Goal: Use online tool/utility: Use online tool/utility

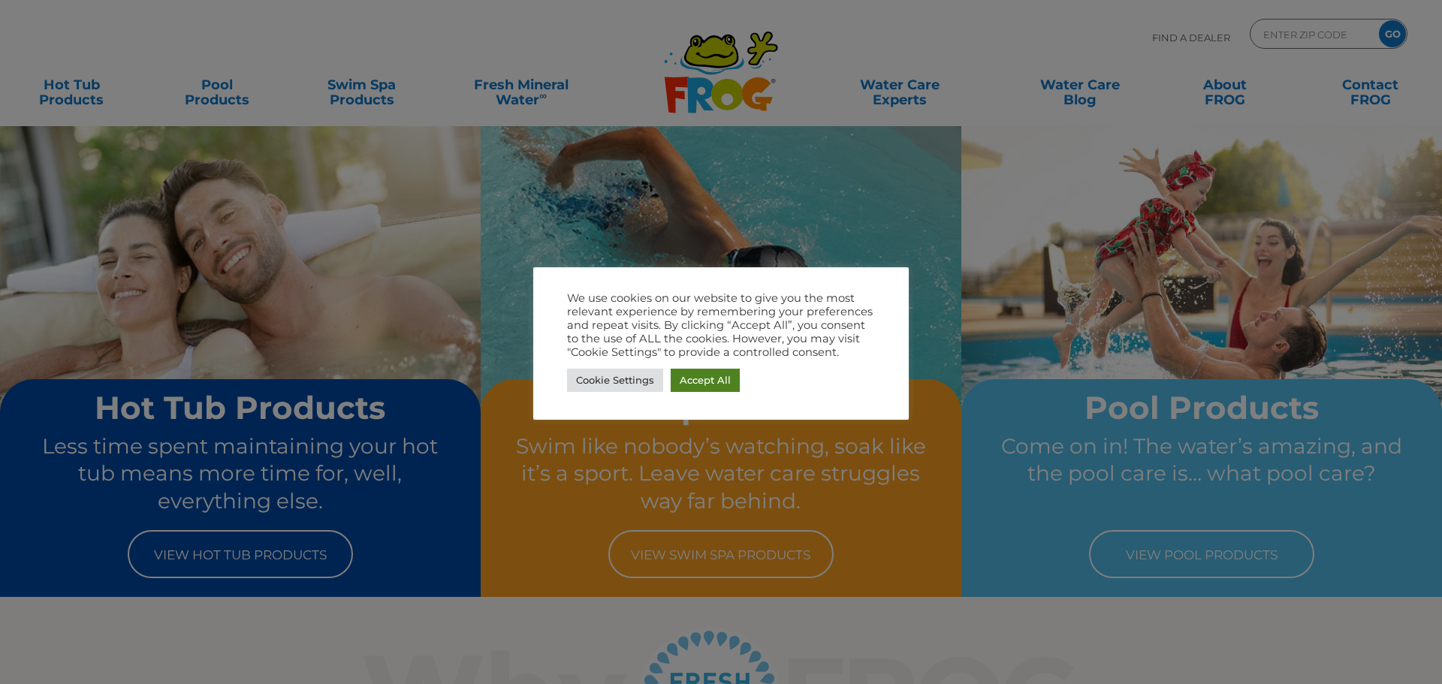
click at [703, 383] on link "Accept All" at bounding box center [705, 380] width 69 height 23
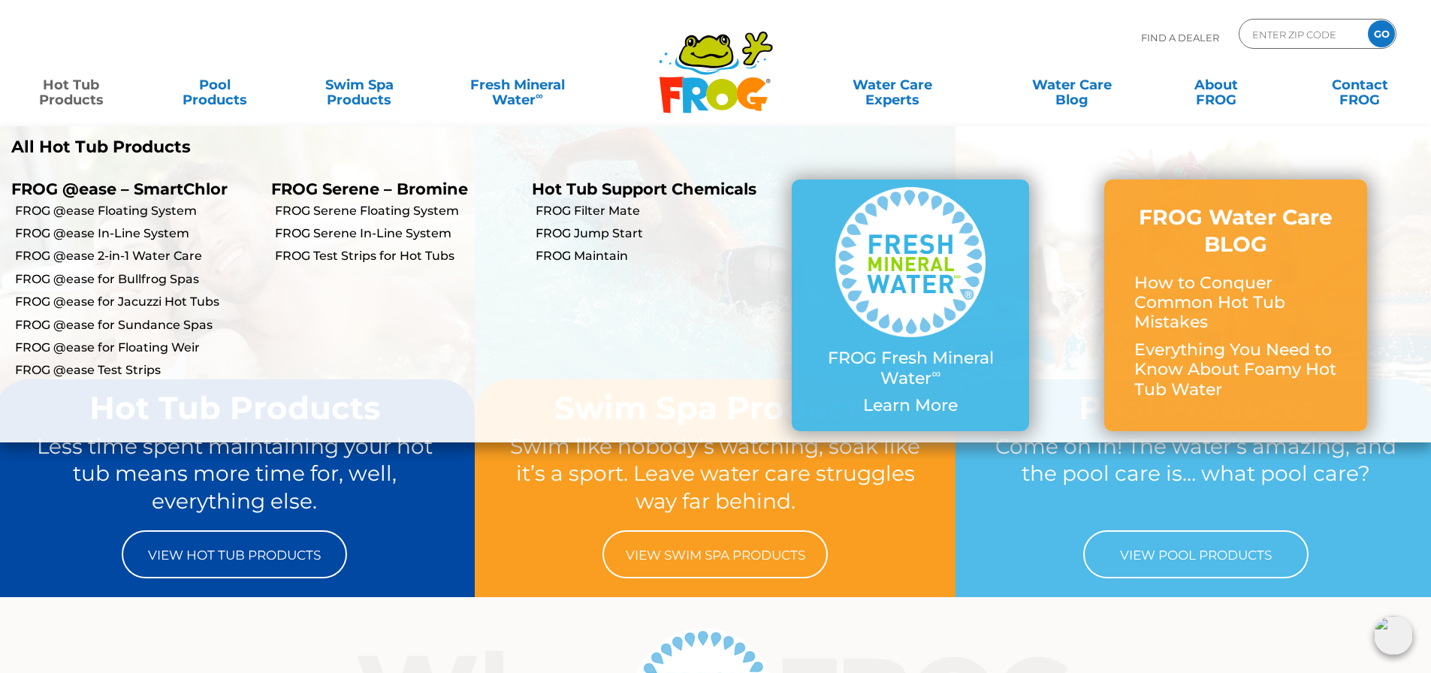
click at [92, 88] on link "Hot Tub Products" at bounding box center [71, 85] width 112 height 30
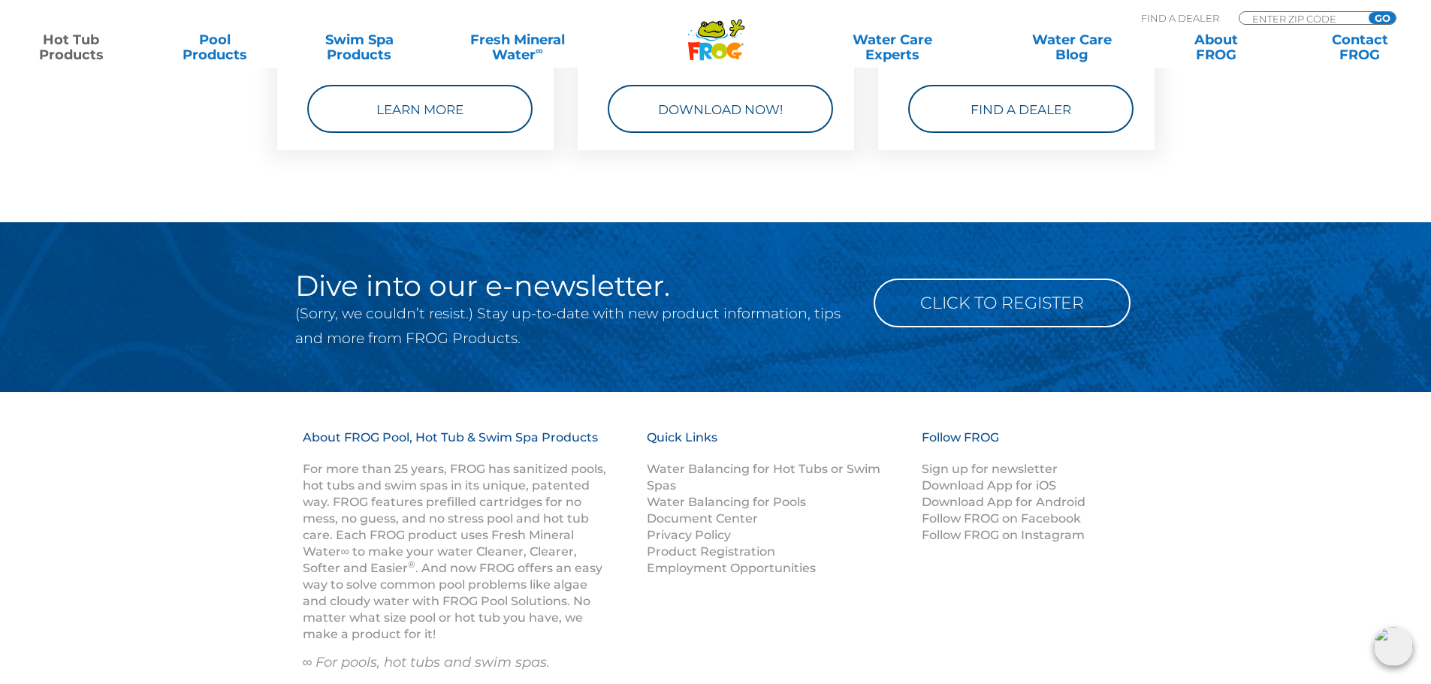
scroll to position [4506, 0]
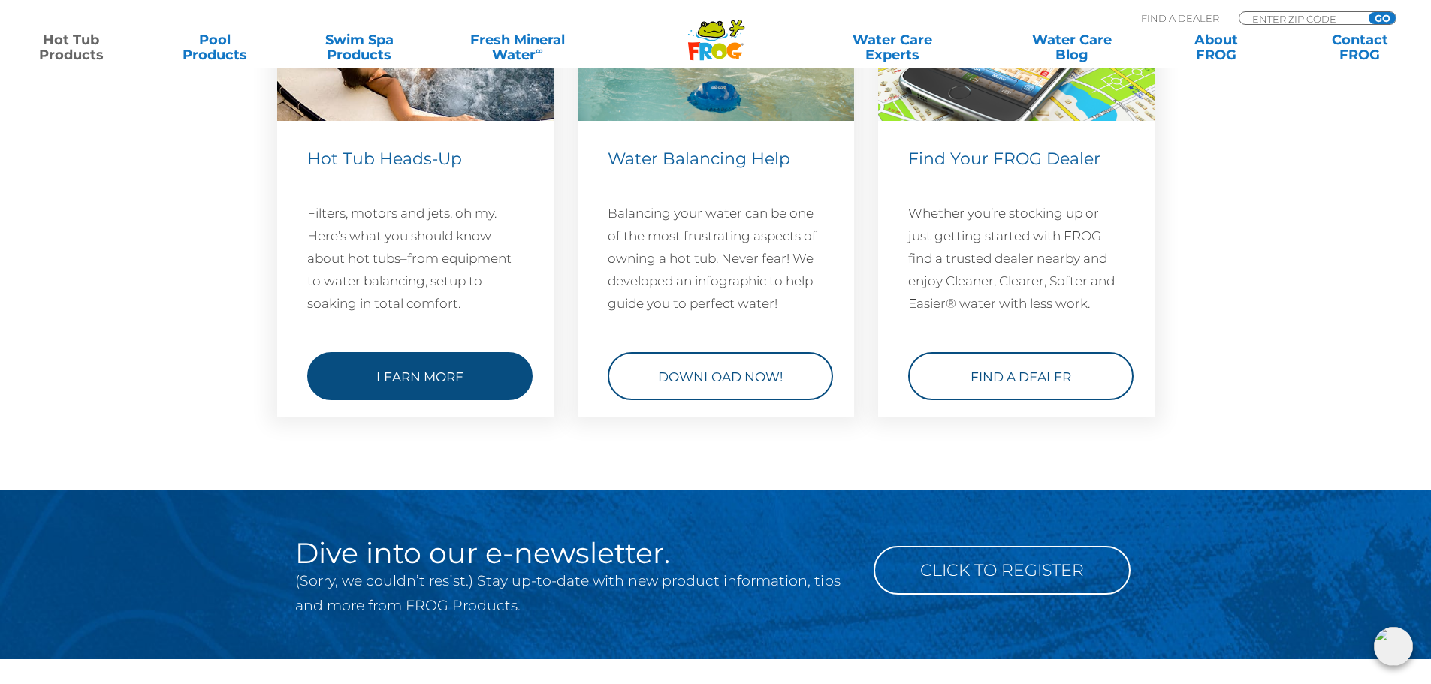
click at [467, 366] on link "Learn More" at bounding box center [419, 376] width 225 height 48
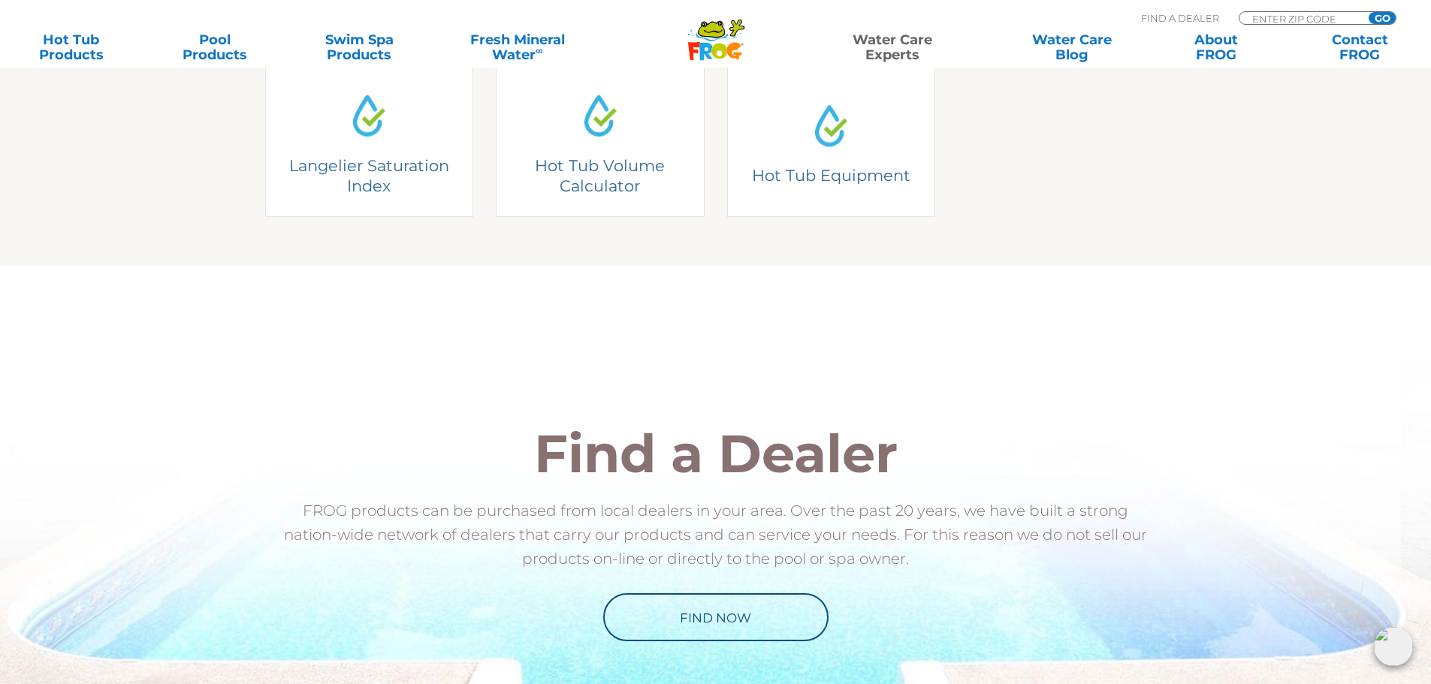
scroll to position [451, 0]
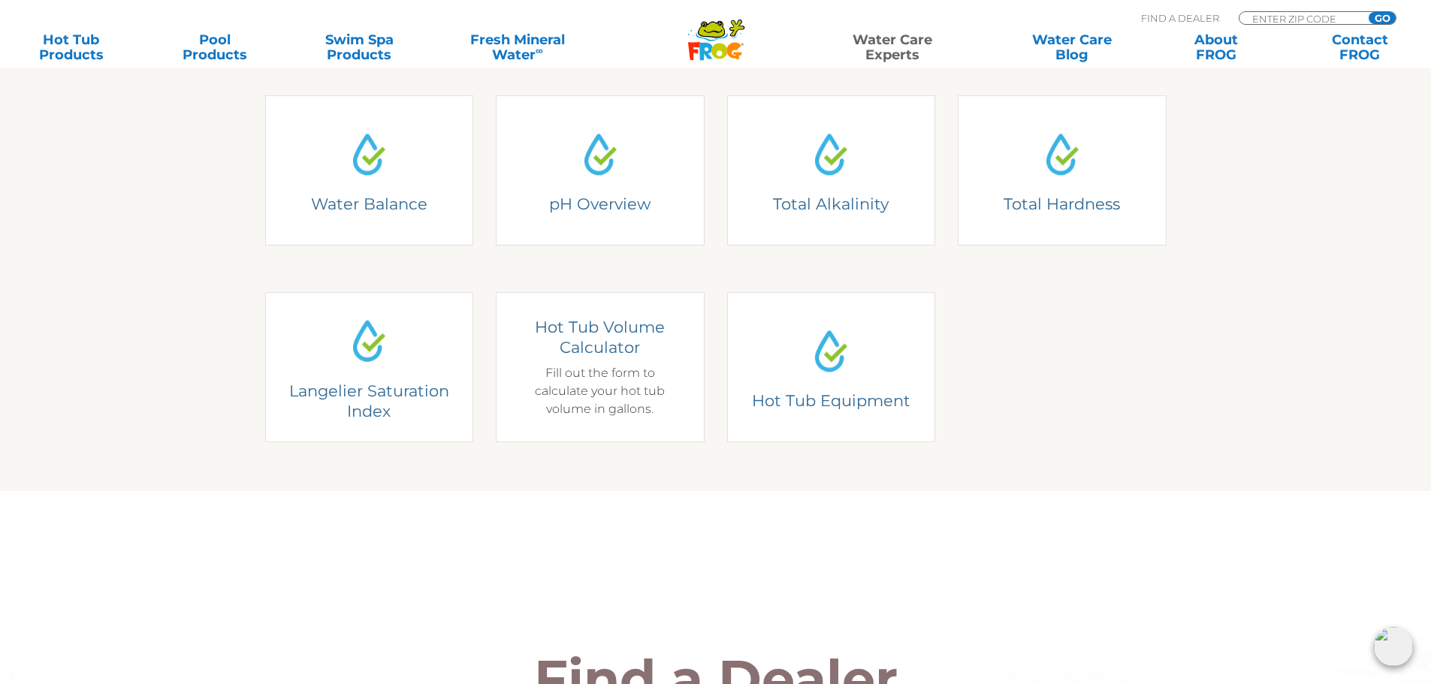
click at [613, 391] on div "Hot Tub Volume Calculator Fill out the form to calculate your hot tub volume in…" at bounding box center [599, 367] width 165 height 101
click at [596, 327] on h4 "Hot Tub Volume Calculator" at bounding box center [599, 337] width 165 height 41
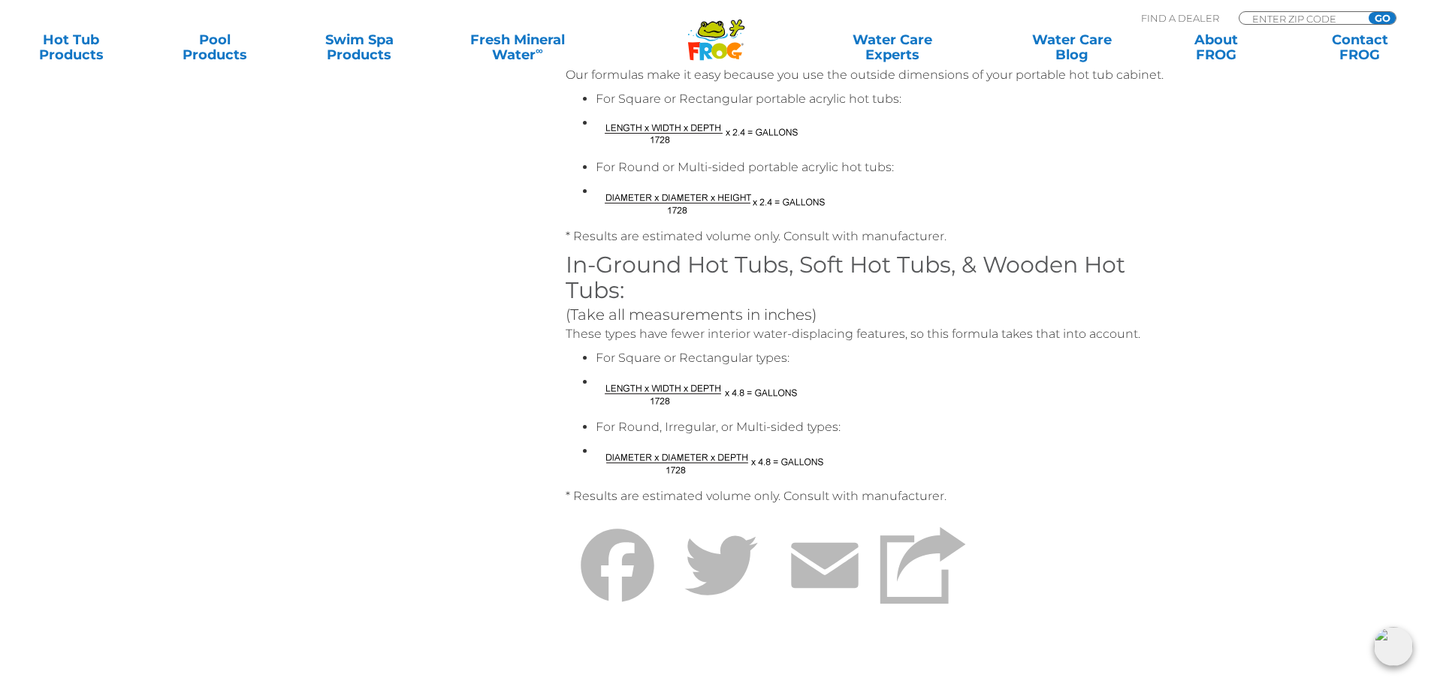
scroll to position [751, 0]
